Goal: Complete application form

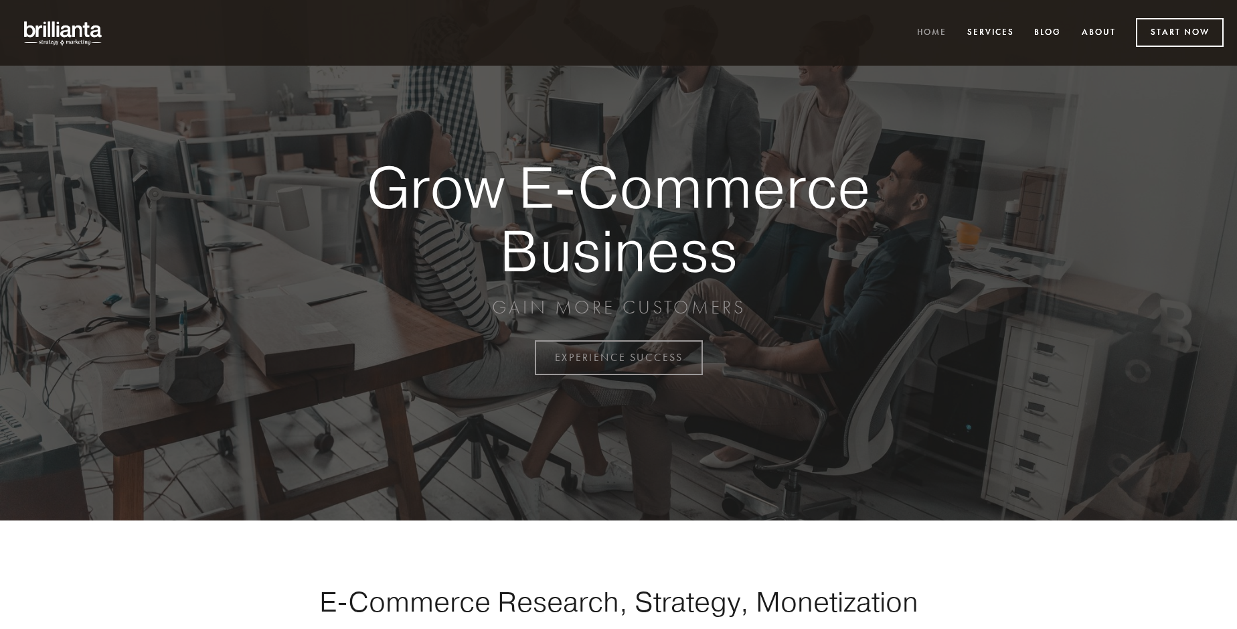
scroll to position [3510, 0]
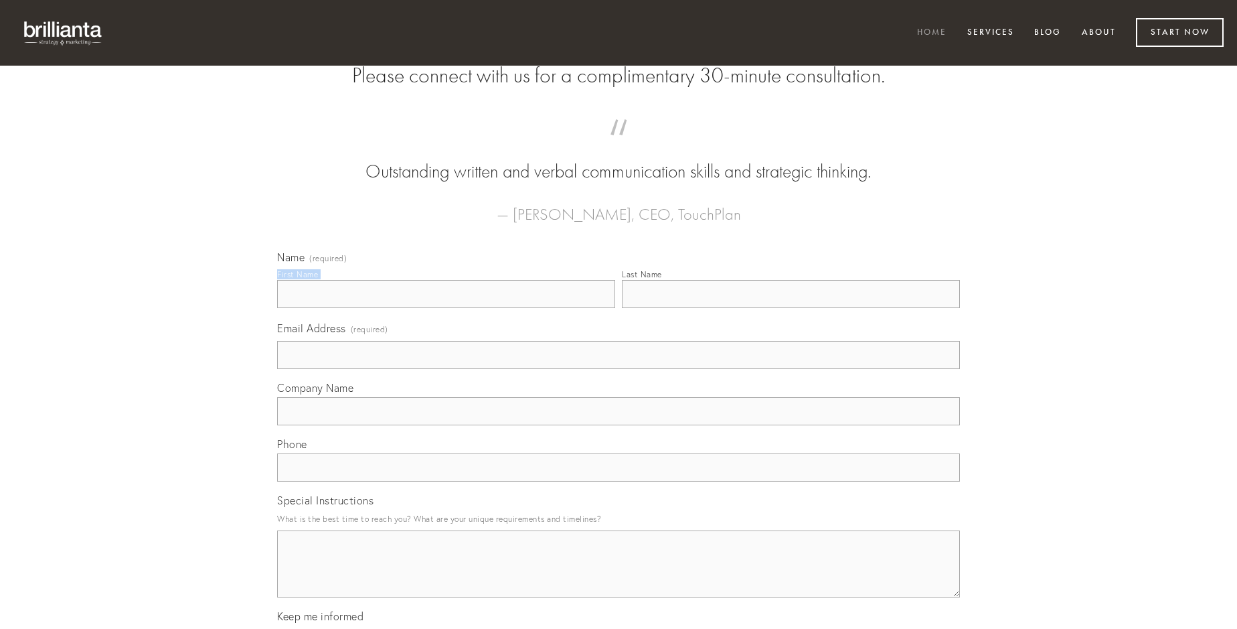
type input "[PERSON_NAME]"
click at [791, 308] on input "Last Name" at bounding box center [791, 294] width 338 height 28
type input "[PERSON_NAME]"
click at [619, 369] on input "Email Address (required)" at bounding box center [618, 355] width 683 height 28
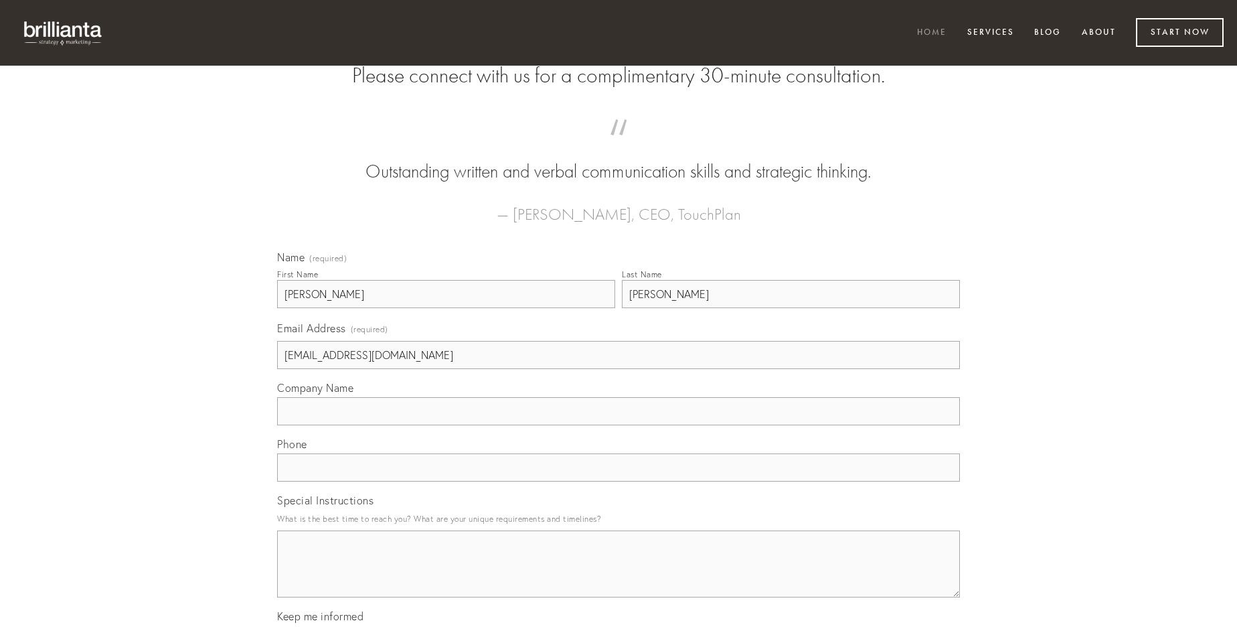
type input "[EMAIL_ADDRESS][DOMAIN_NAME]"
click at [619, 425] on input "Company Name" at bounding box center [618, 411] width 683 height 28
type input "pauper"
click at [619, 481] on input "text" at bounding box center [618, 467] width 683 height 28
click at [619, 576] on textarea "Special Instructions" at bounding box center [618, 563] width 683 height 67
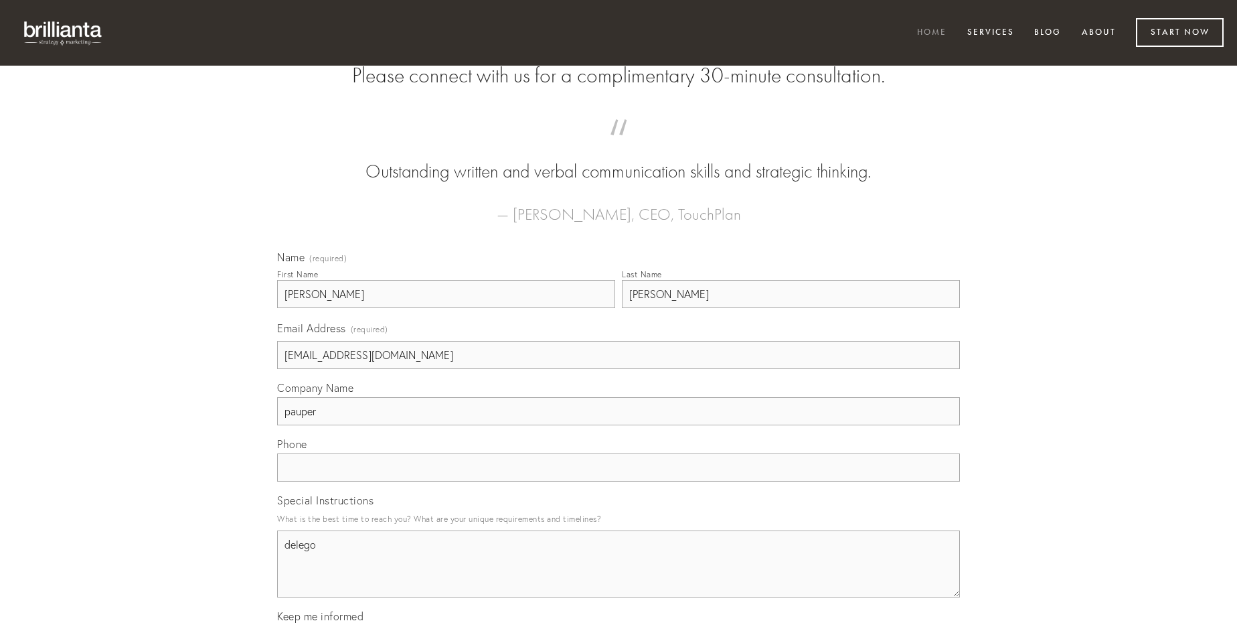
type textarea "delego"
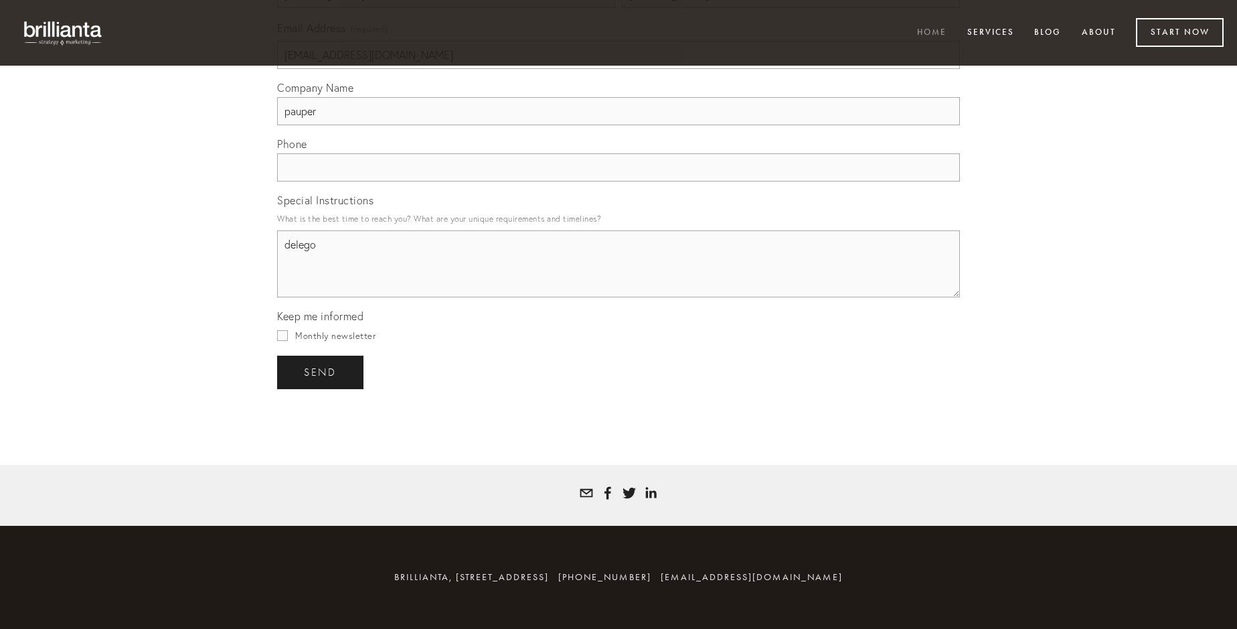
click at [321, 372] on span "send" at bounding box center [320, 372] width 33 height 12
